Goal: Task Accomplishment & Management: Manage account settings

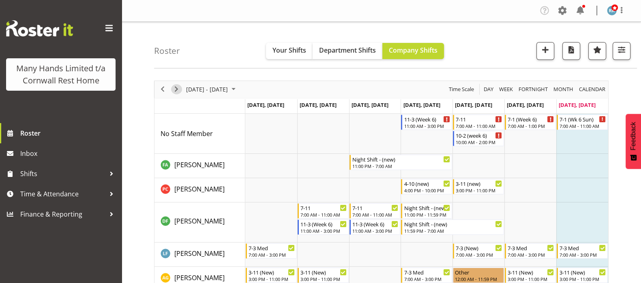
click at [178, 91] on span "Next" at bounding box center [176, 89] width 10 height 10
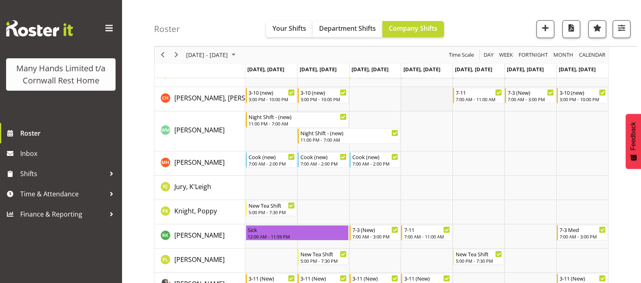
scroll to position [202, 0]
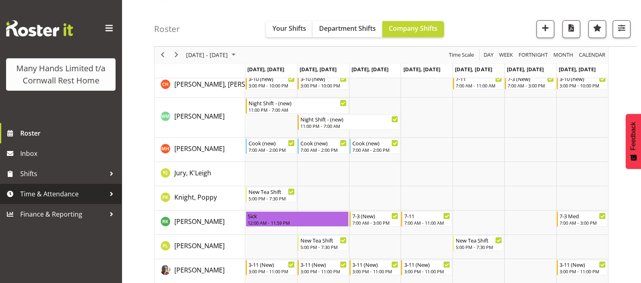
click at [49, 192] on span "Time & Attendance" at bounding box center [62, 194] width 85 height 12
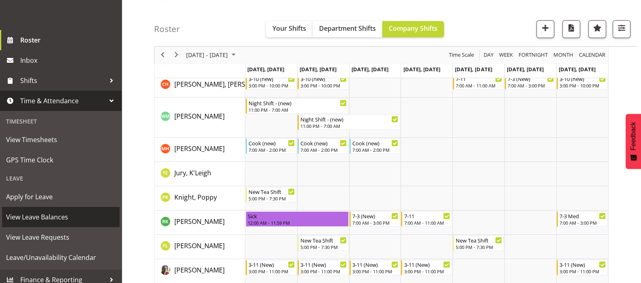
scroll to position [100, 0]
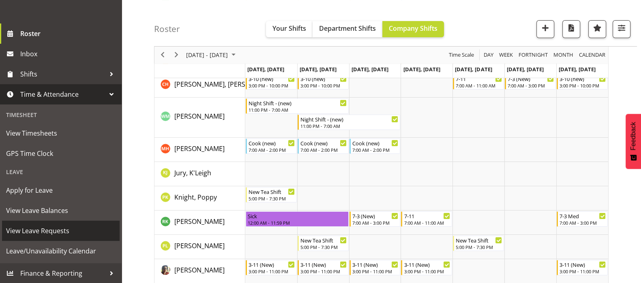
click at [31, 230] on span "View Leave Requests" at bounding box center [60, 231] width 109 height 12
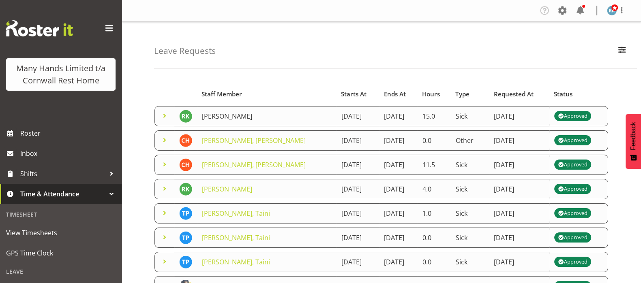
click at [220, 114] on link "[PERSON_NAME]" at bounding box center [227, 116] width 50 height 9
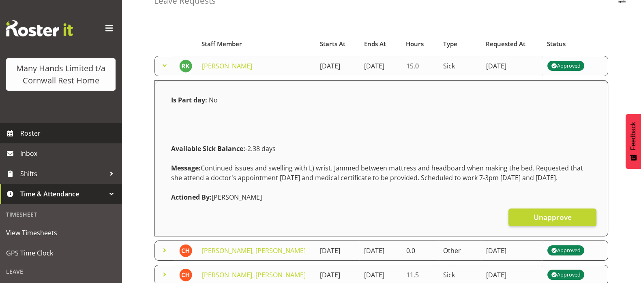
click at [35, 139] on span "Roster" at bounding box center [68, 133] width 97 height 12
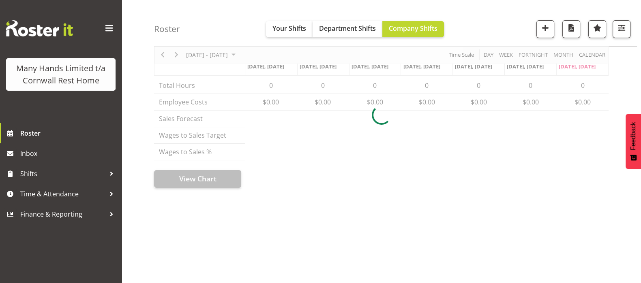
scroll to position [50, 0]
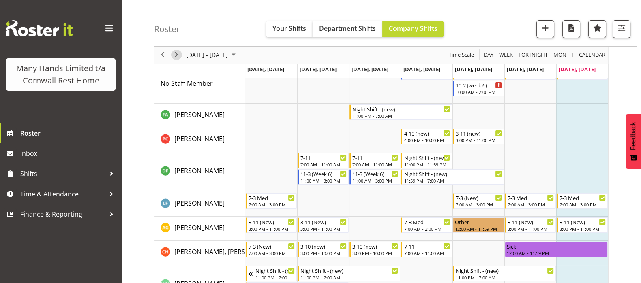
click at [174, 58] on span "Next" at bounding box center [176, 55] width 10 height 10
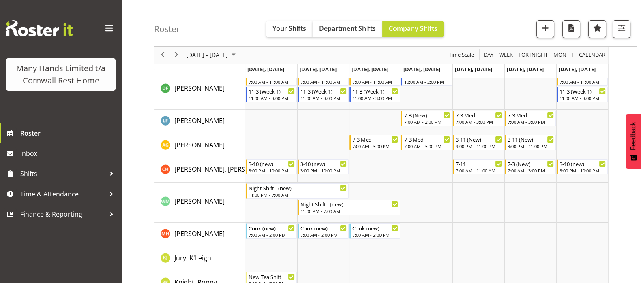
scroll to position [101, 0]
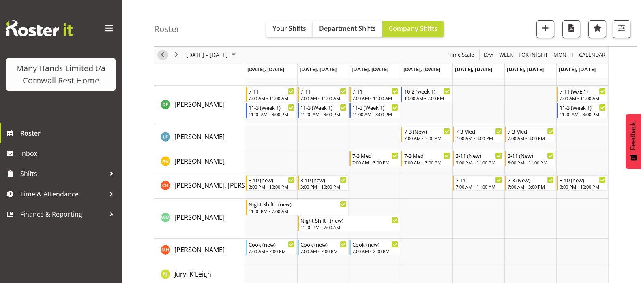
click at [163, 55] on span "Previous" at bounding box center [163, 55] width 10 height 10
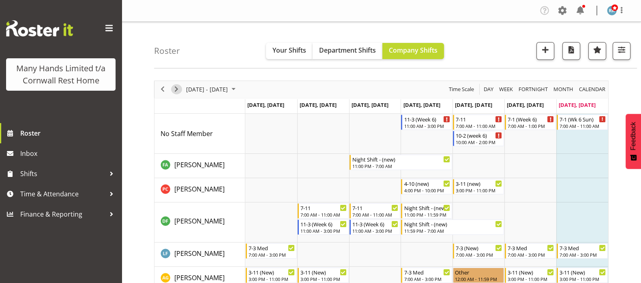
click at [176, 89] on span "Next" at bounding box center [176, 89] width 10 height 10
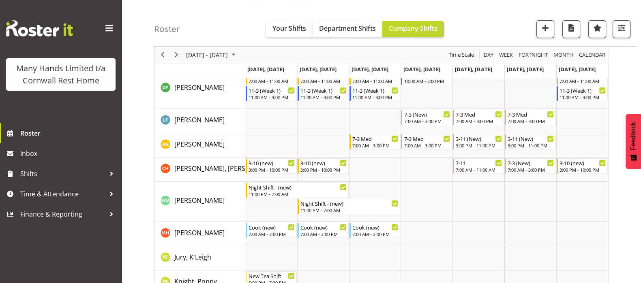
scroll to position [105, 0]
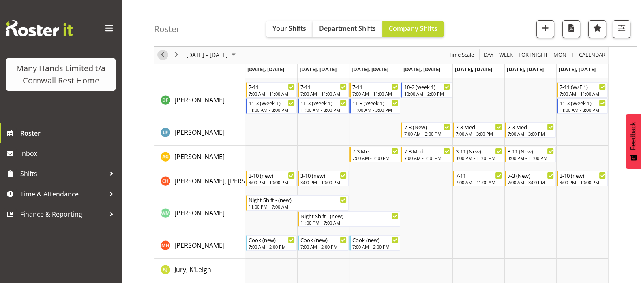
click at [165, 55] on span "Previous" at bounding box center [163, 55] width 10 height 10
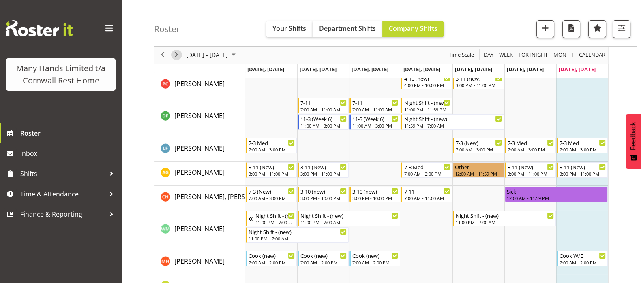
click at [177, 53] on span "Next" at bounding box center [176, 55] width 10 height 10
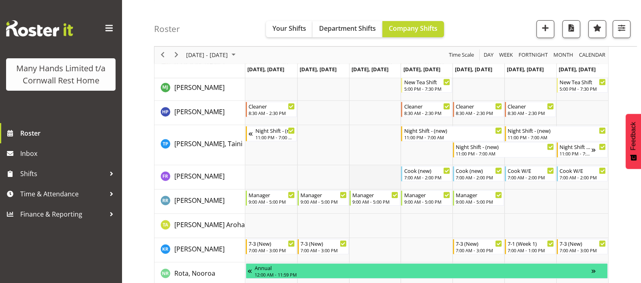
scroll to position [460, 0]
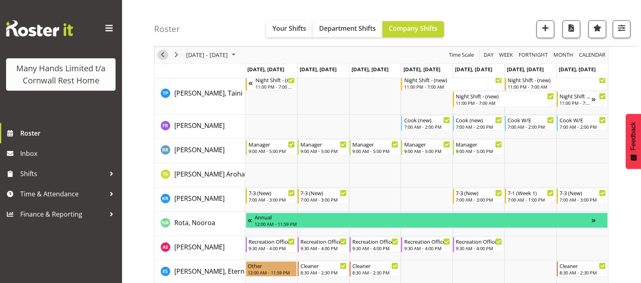
click at [161, 54] on span "Previous" at bounding box center [163, 55] width 10 height 10
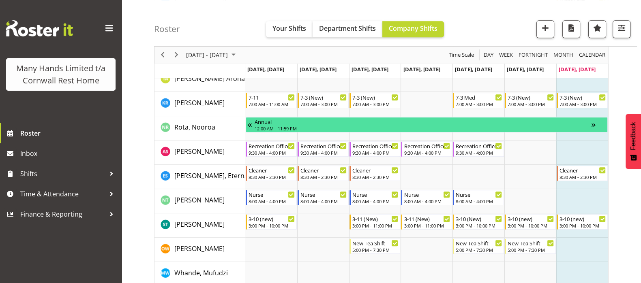
scroll to position [508, 0]
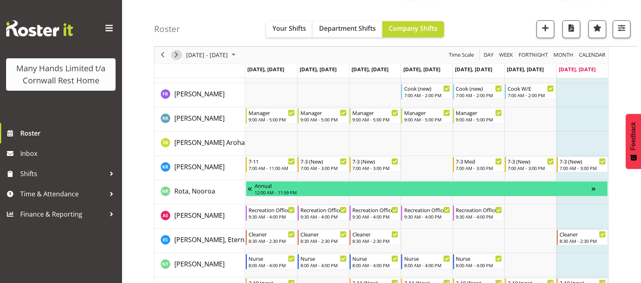
click at [176, 53] on span "Next" at bounding box center [176, 55] width 10 height 10
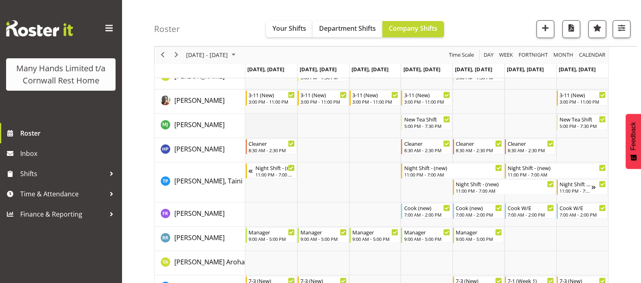
scroll to position [389, 0]
